Goal: Task Accomplishment & Management: Complete application form

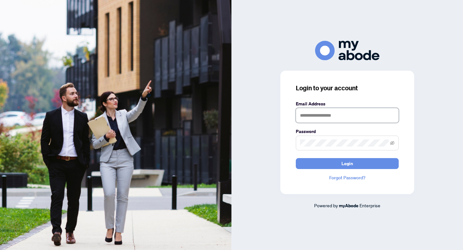
click at [334, 115] on input "text" at bounding box center [347, 115] width 103 height 15
type input "**********"
click at [296, 158] on button "Login" at bounding box center [347, 163] width 103 height 11
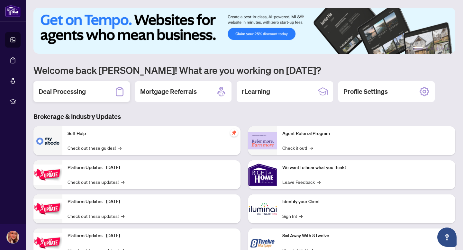
click at [79, 82] on div "Deal Processing" at bounding box center [81, 91] width 96 height 21
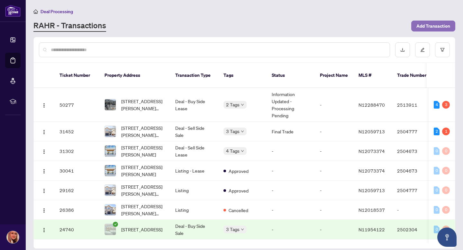
click at [422, 27] on span "Add Transaction" at bounding box center [433, 26] width 34 height 10
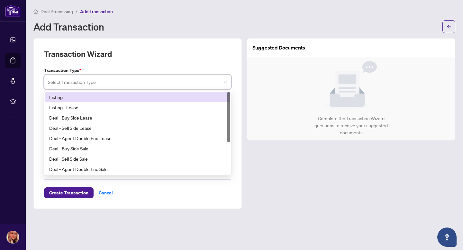
click at [195, 79] on input "search" at bounding box center [135, 83] width 174 height 14
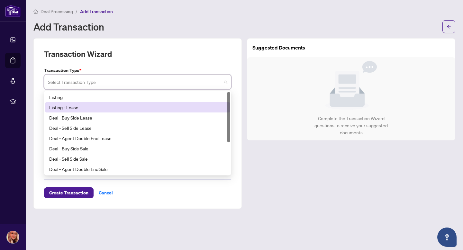
click at [85, 105] on div "Listing - Lease" at bounding box center [137, 107] width 177 height 7
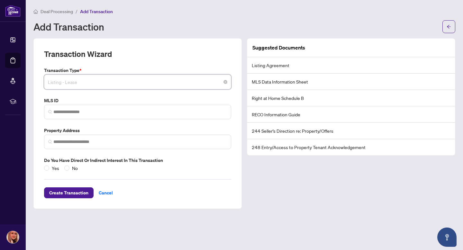
click at [120, 86] on span "Listing - Lease" at bounding box center [137, 82] width 179 height 12
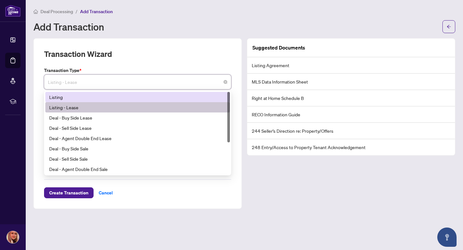
click at [93, 97] on div "Listing" at bounding box center [137, 97] width 177 height 7
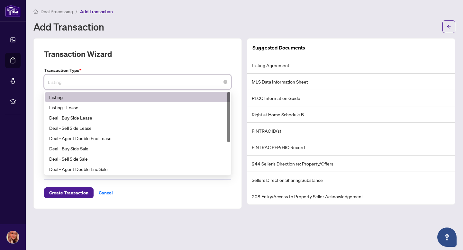
click at [103, 89] on input "search" at bounding box center [135, 83] width 174 height 14
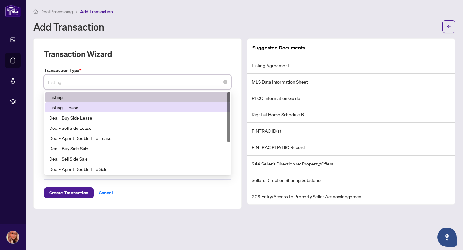
click at [94, 107] on div "Listing - Lease" at bounding box center [137, 107] width 177 height 7
